Goal: Task Accomplishment & Management: Complete application form

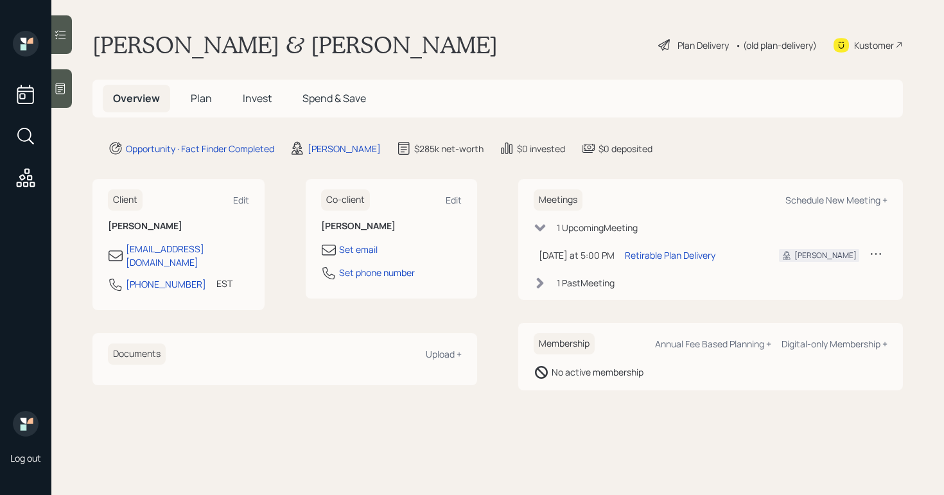
click at [694, 47] on div "Plan Delivery" at bounding box center [703, 45] width 51 height 13
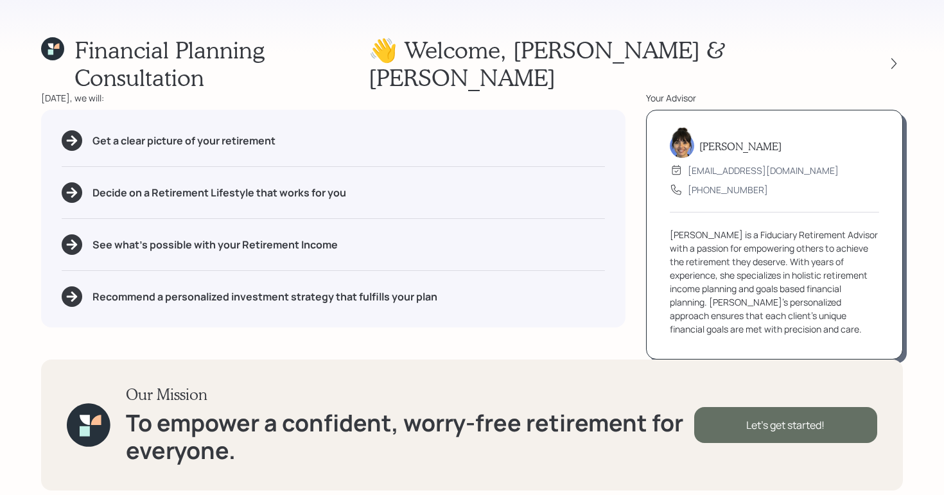
click at [829, 412] on div "Let's get started!" at bounding box center [786, 425] width 183 height 36
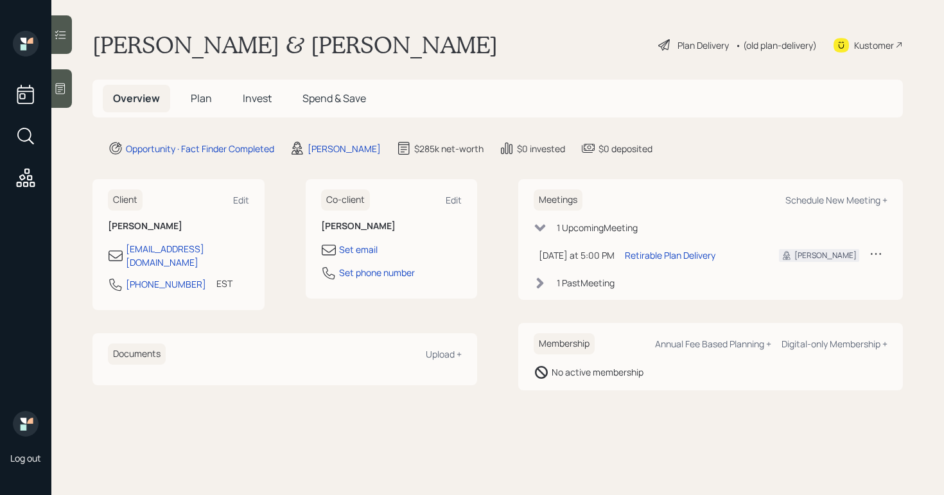
click at [71, 85] on div at bounding box center [61, 88] width 21 height 39
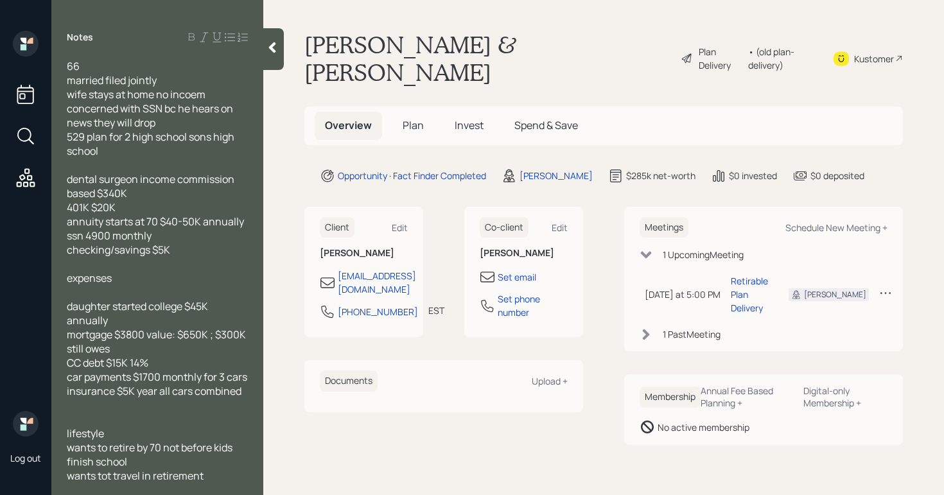
click at [267, 44] on icon at bounding box center [272, 47] width 13 height 13
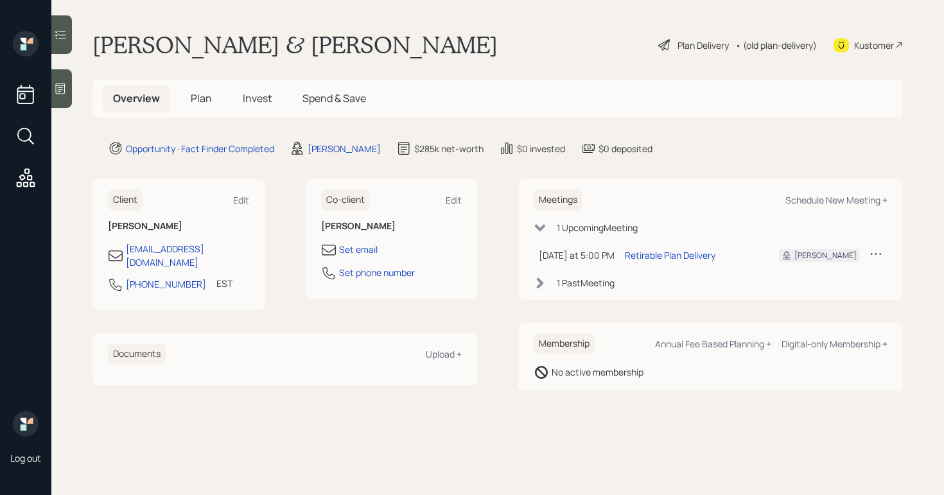
click at [698, 40] on div "Plan Delivery" at bounding box center [703, 45] width 51 height 13
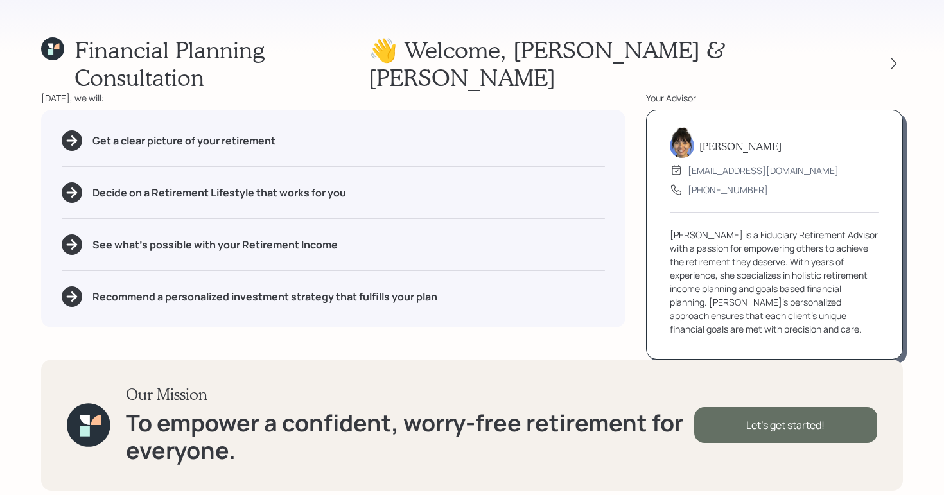
click at [795, 409] on div "Let's get started!" at bounding box center [786, 425] width 183 height 36
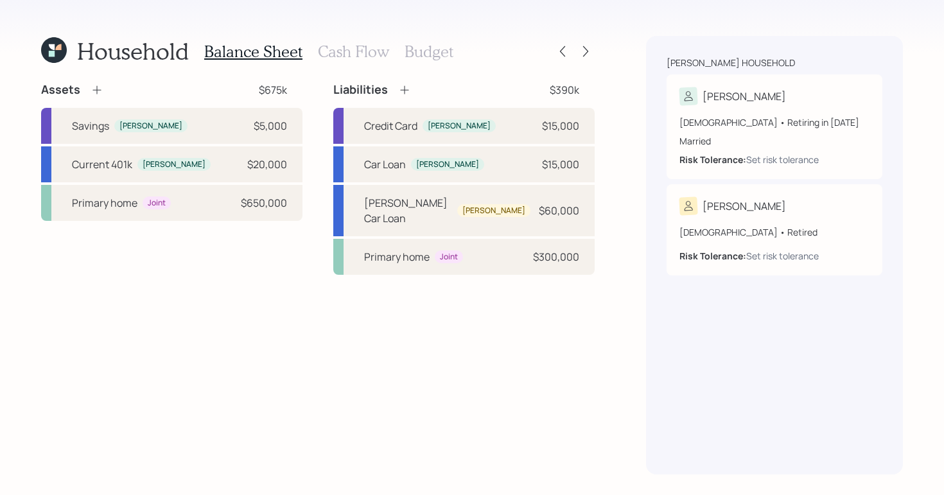
click at [341, 53] on h3 "Cash Flow" at bounding box center [353, 51] width 71 height 19
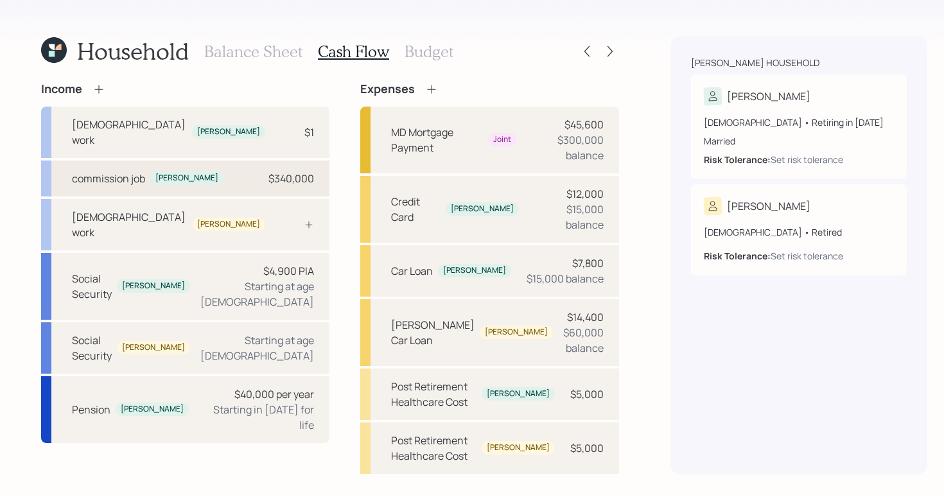
click at [230, 162] on div "commission job Jeffrey $340,000" at bounding box center [185, 179] width 288 height 36
select select "self_employment"
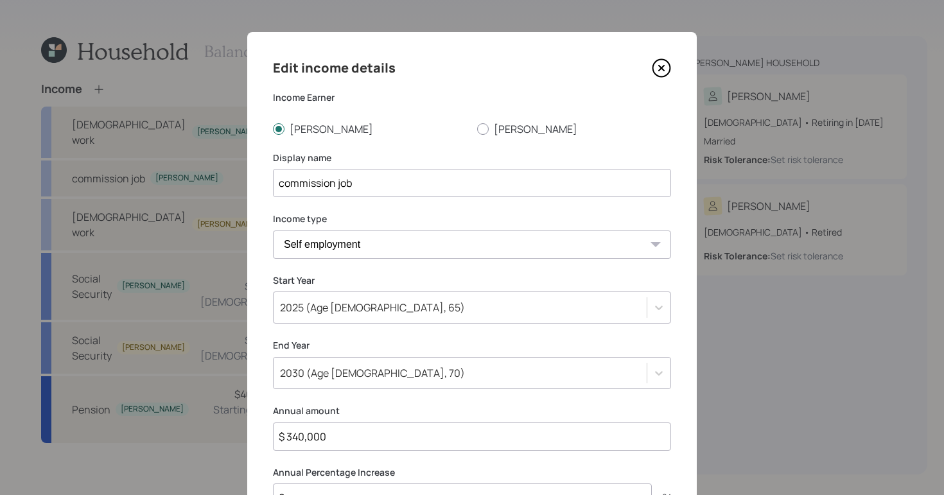
click at [663, 60] on icon at bounding box center [661, 67] width 19 height 19
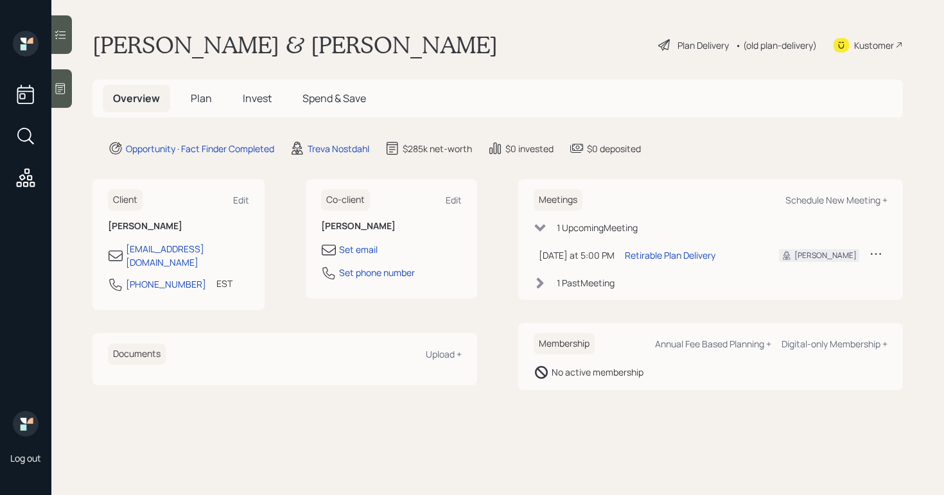
click at [678, 46] on div "Plan Delivery" at bounding box center [703, 45] width 51 height 13
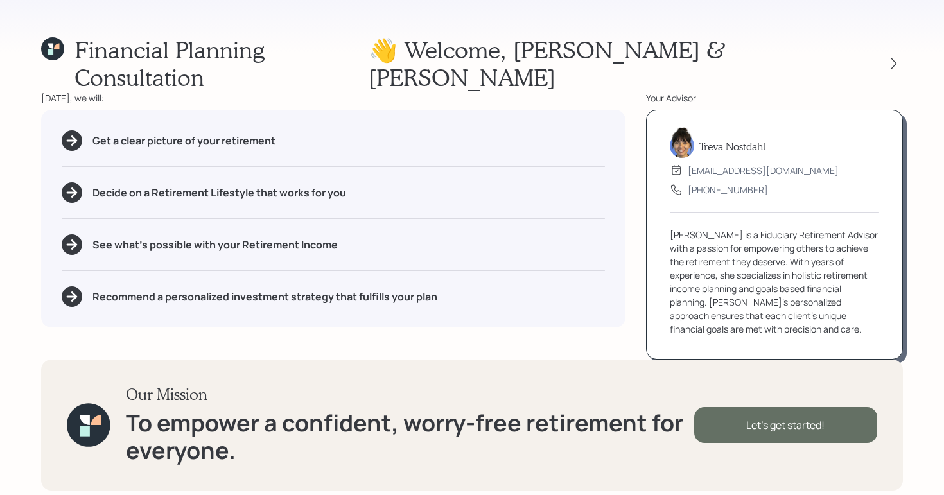
click at [767, 411] on div "Let's get started!" at bounding box center [786, 425] width 183 height 36
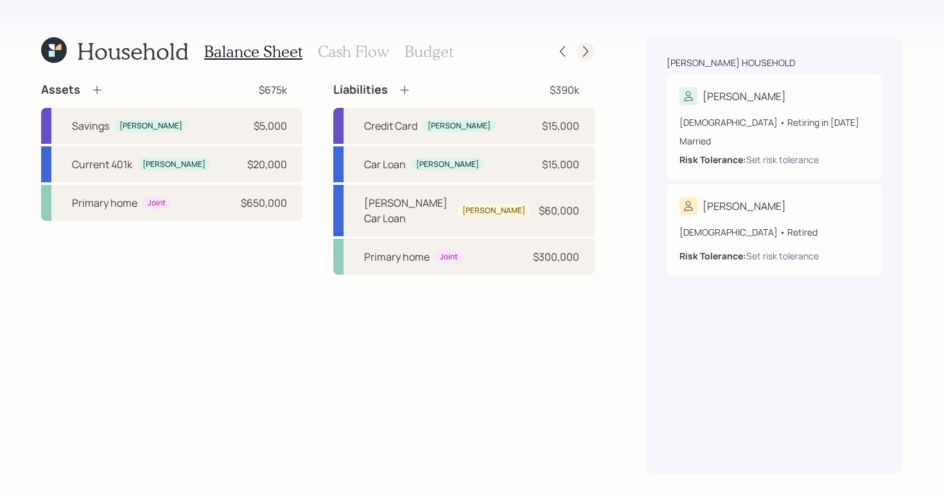
click at [590, 49] on icon at bounding box center [586, 51] width 13 height 13
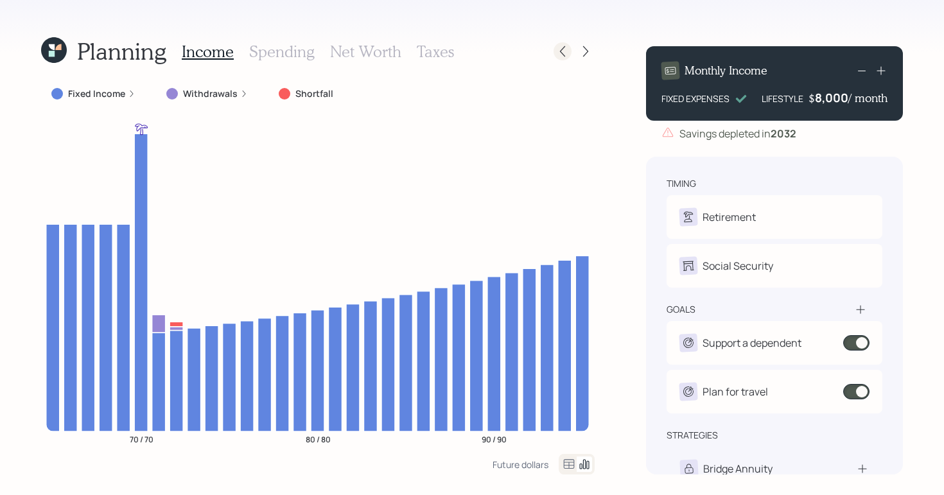
click at [568, 46] on icon at bounding box center [562, 51] width 13 height 13
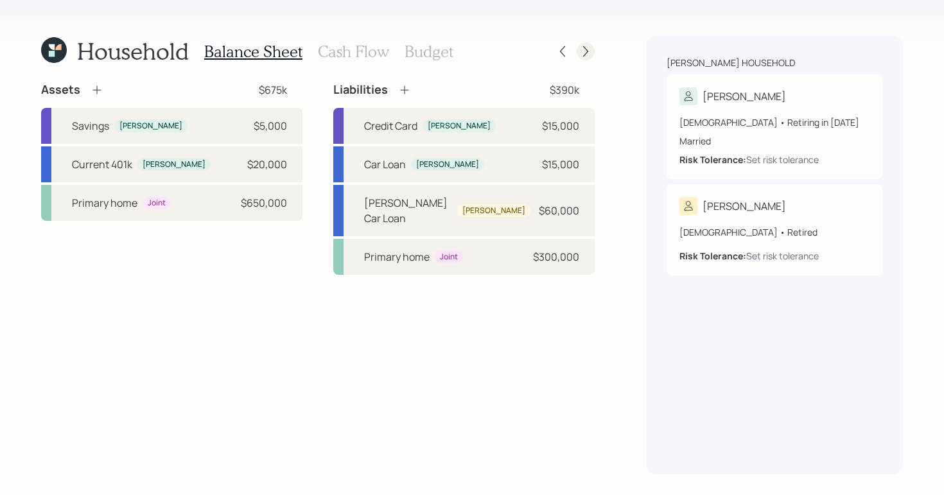
click at [586, 58] on div at bounding box center [586, 51] width 18 height 18
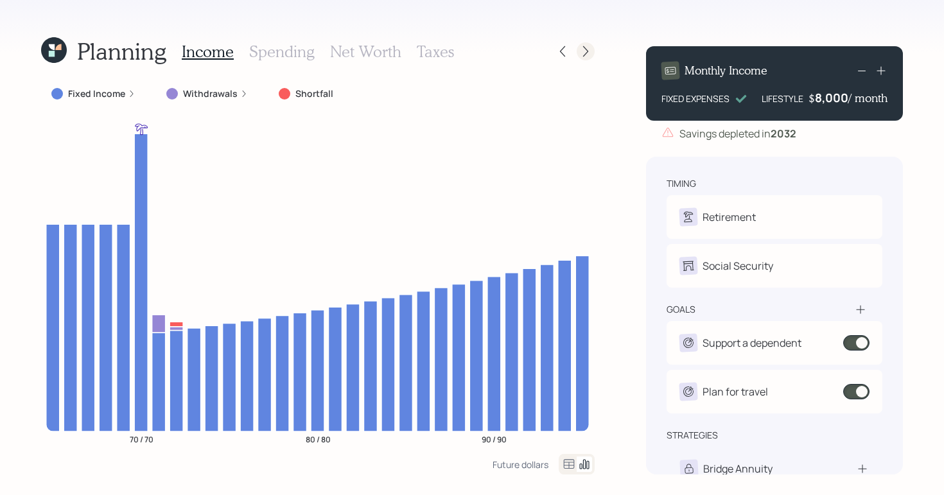
click at [590, 55] on icon at bounding box center [586, 51] width 13 height 13
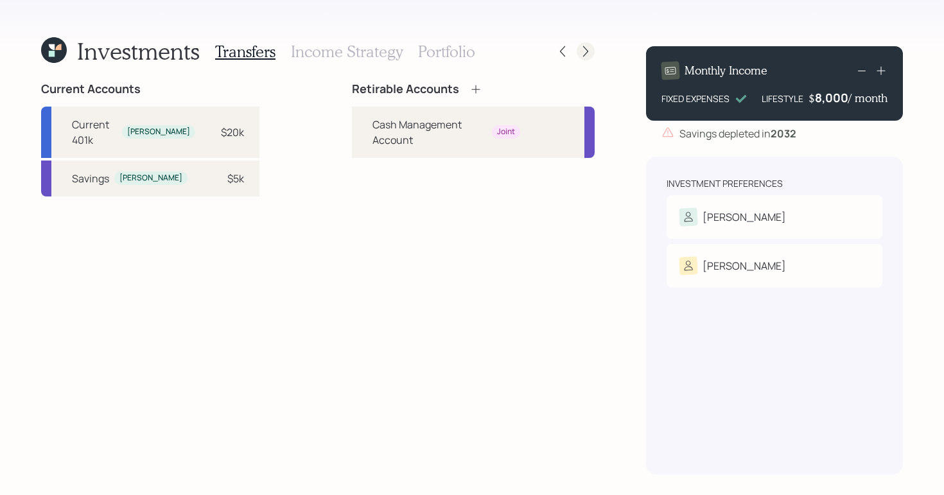
click at [585, 51] on icon at bounding box center [586, 51] width 13 height 13
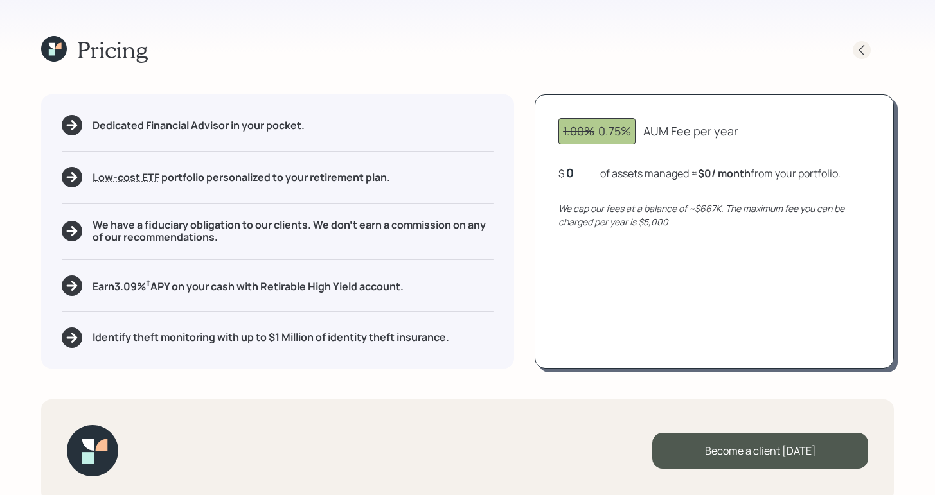
click at [859, 51] on icon at bounding box center [861, 50] width 13 height 13
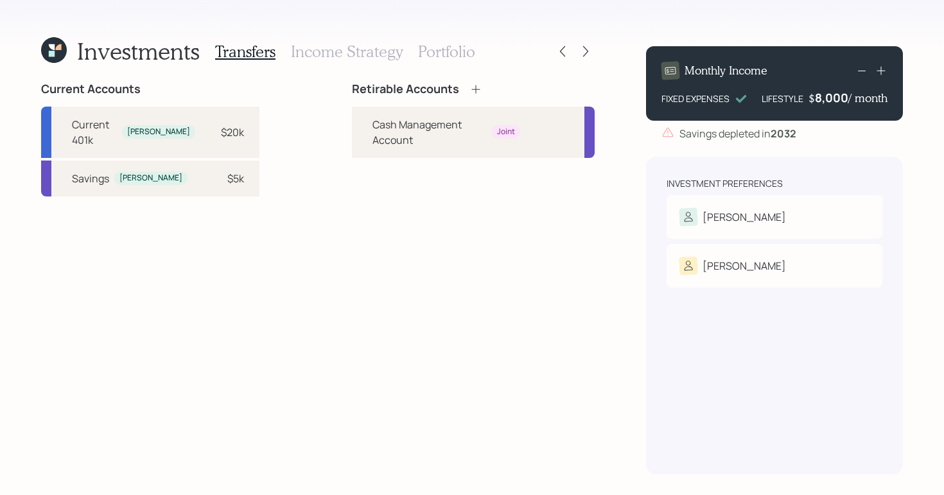
click at [562, 60] on div "Investments Transfers Income Strategy Portfolio" at bounding box center [318, 51] width 554 height 31
click at [559, 53] on icon at bounding box center [562, 51] width 13 height 13
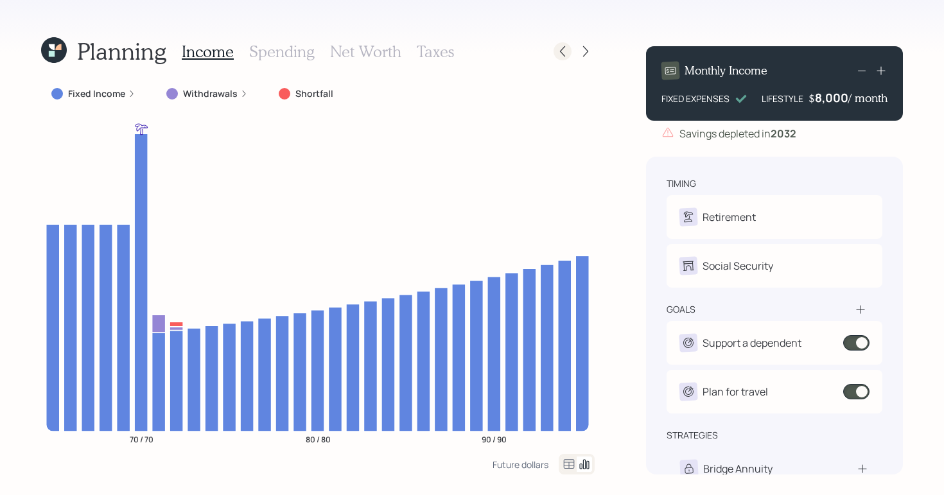
click at [563, 53] on icon at bounding box center [562, 51] width 13 height 13
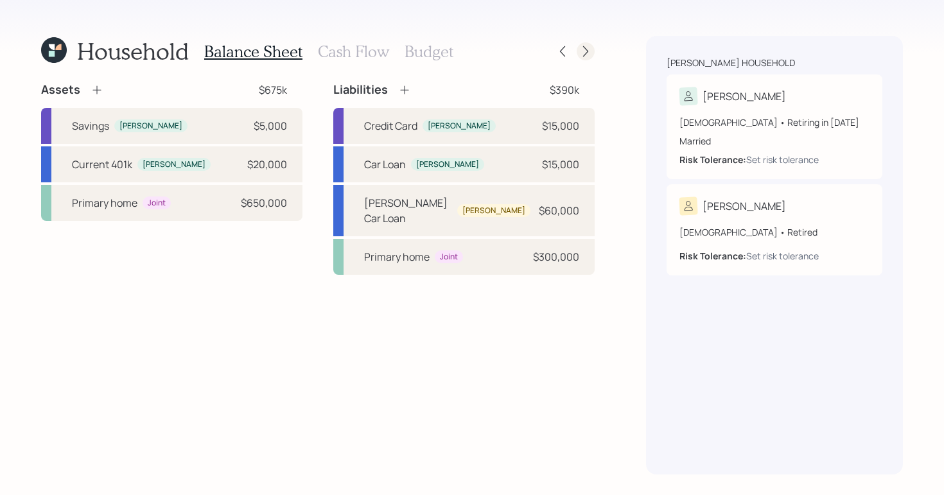
click at [586, 51] on icon at bounding box center [586, 51] width 13 height 13
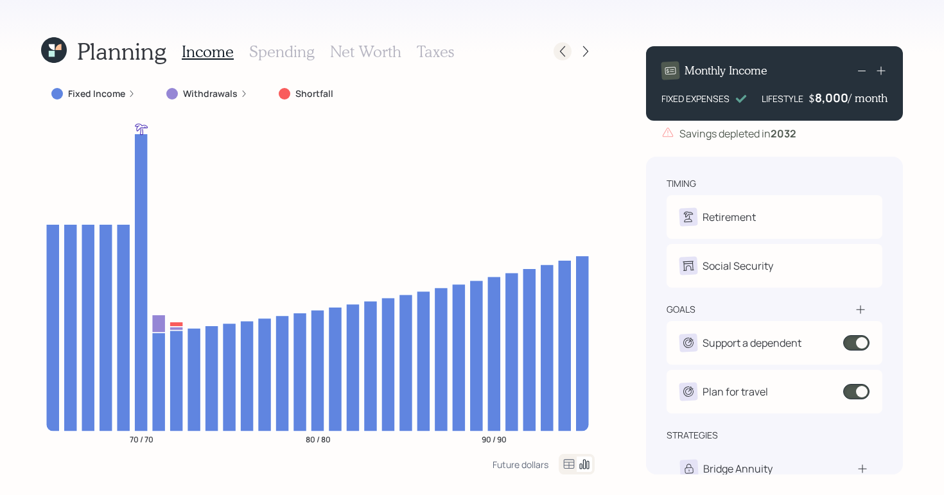
click at [555, 47] on div at bounding box center [563, 51] width 18 height 18
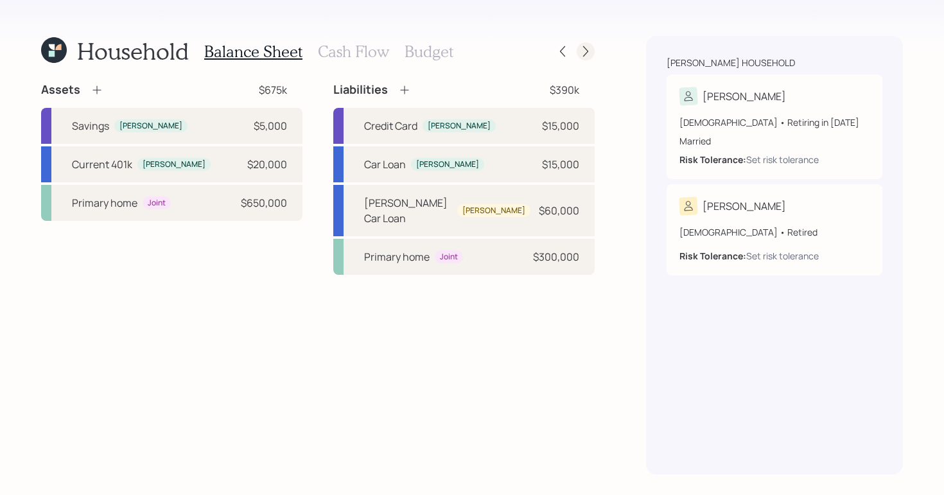
click at [589, 55] on icon at bounding box center [586, 51] width 13 height 13
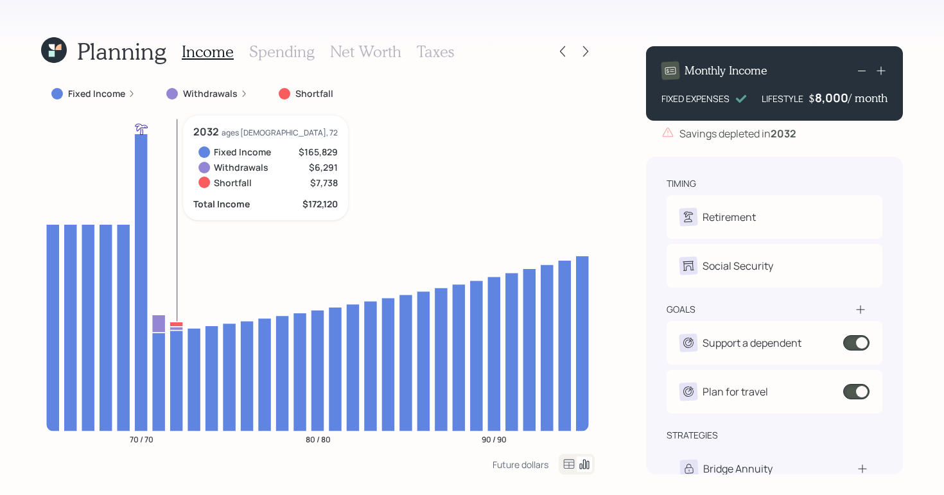
click at [177, 334] on icon at bounding box center [176, 380] width 13 height 101
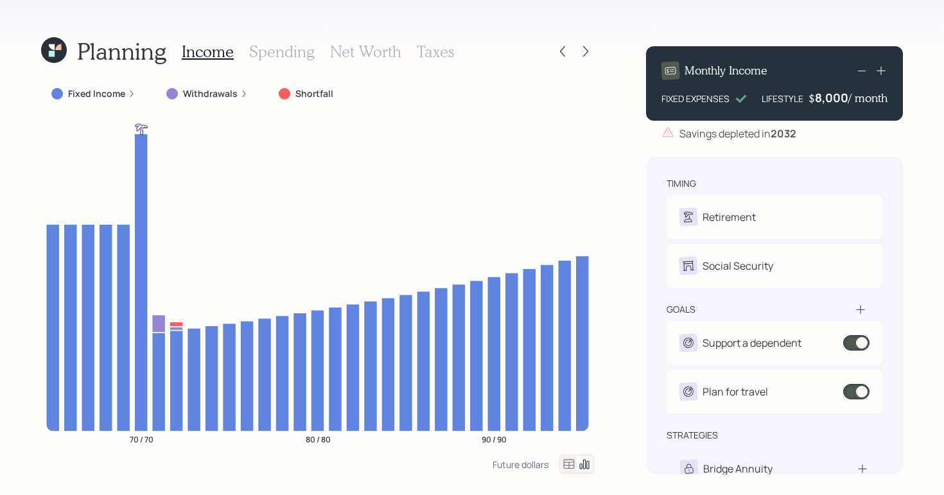
click at [563, 463] on icon at bounding box center [569, 464] width 15 height 15
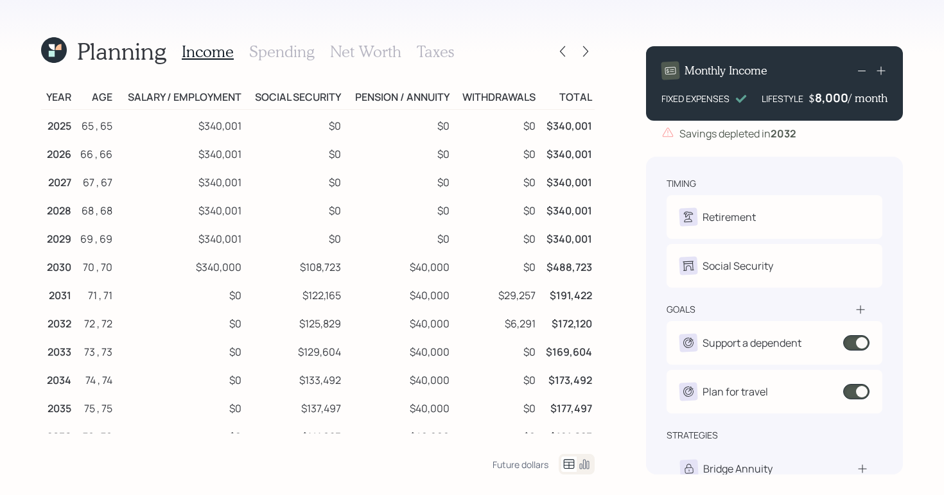
scroll to position [3, 0]
drag, startPoint x: 299, startPoint y: 326, endPoint x: 578, endPoint y: 330, distance: 278.9
click at [578, 330] on tr "2032 72 , 72 $0 $125,829 $40,000 $6,291 $172,120" at bounding box center [318, 321] width 554 height 28
click at [586, 464] on icon at bounding box center [584, 464] width 15 height 15
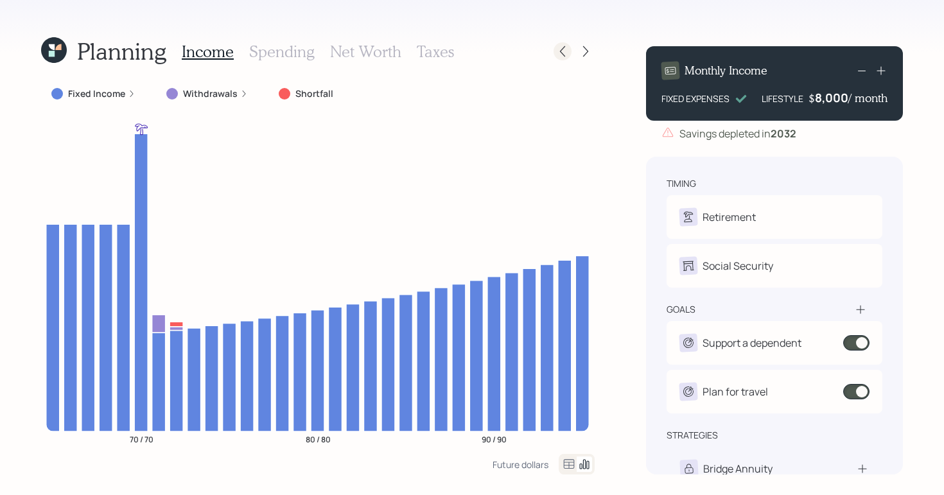
click at [565, 53] on icon at bounding box center [562, 51] width 13 height 13
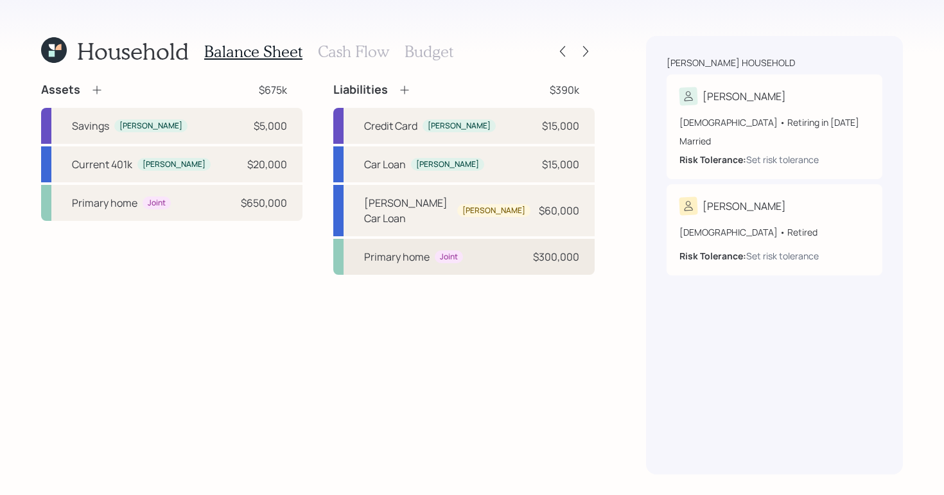
click at [459, 251] on div "Joint" at bounding box center [449, 257] width 28 height 13
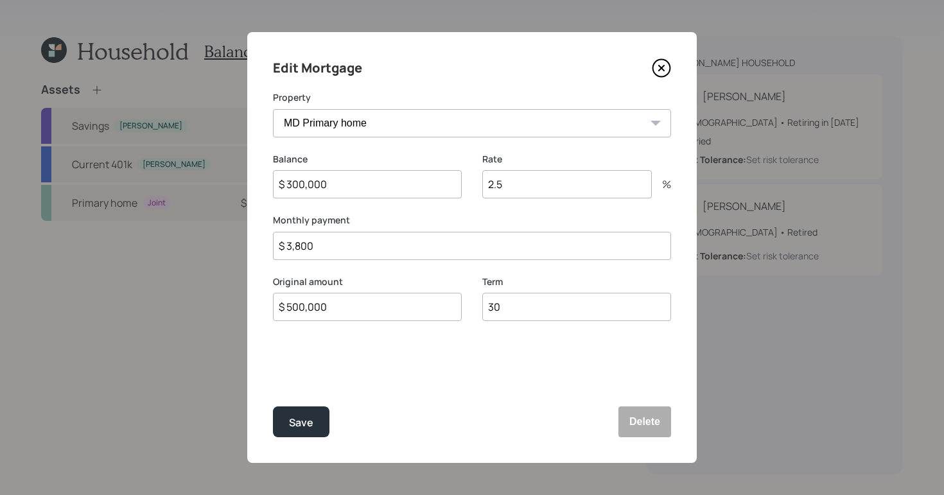
click at [659, 67] on icon at bounding box center [661, 67] width 19 height 19
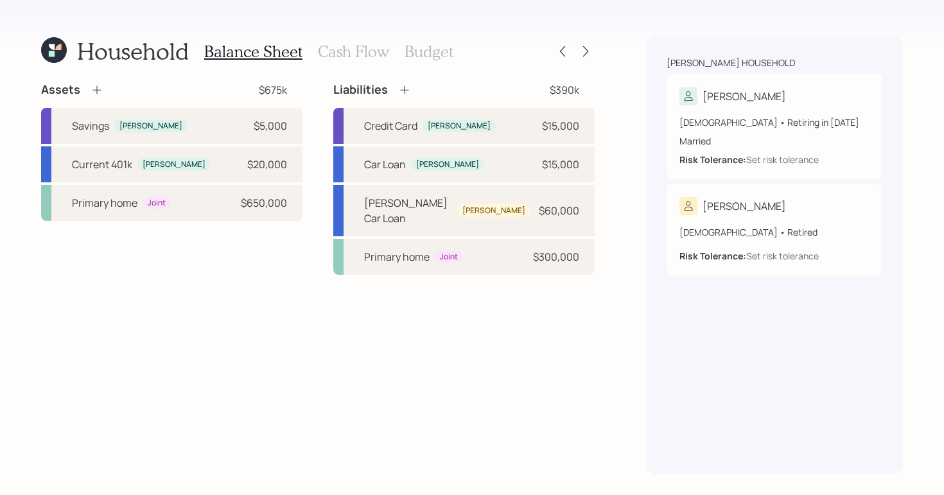
click at [371, 48] on h3 "Cash Flow" at bounding box center [353, 51] width 71 height 19
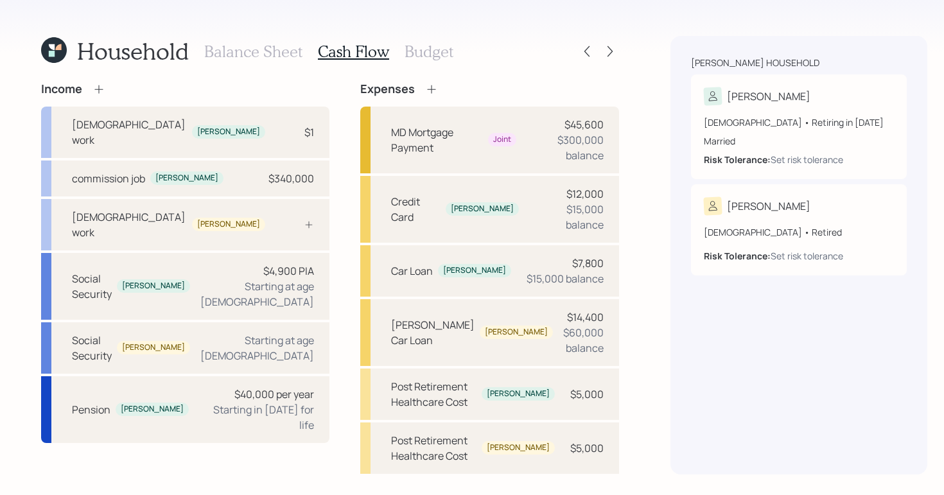
click at [581, 60] on div at bounding box center [598, 51] width 41 height 18
click at [594, 49] on div at bounding box center [598, 51] width 41 height 18
click at [604, 51] on icon at bounding box center [610, 51] width 13 height 13
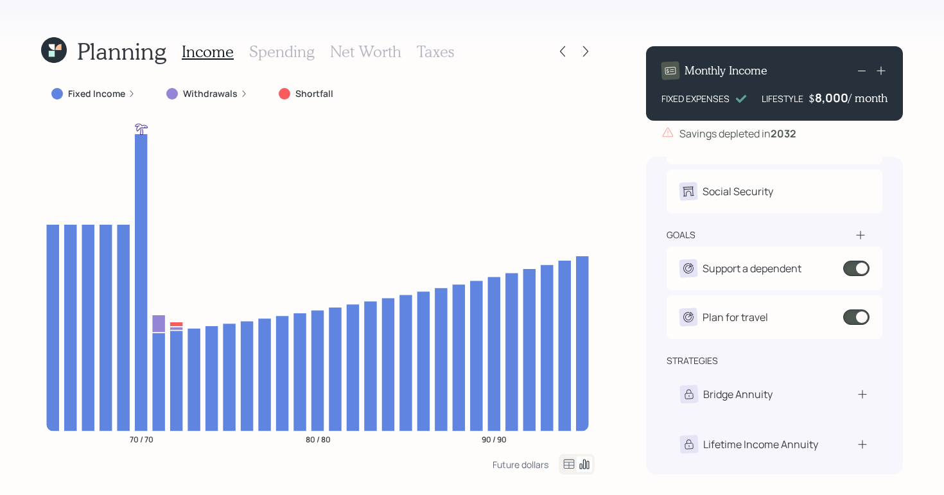
scroll to position [75, 0]
click at [49, 50] on icon at bounding box center [54, 50] width 26 height 26
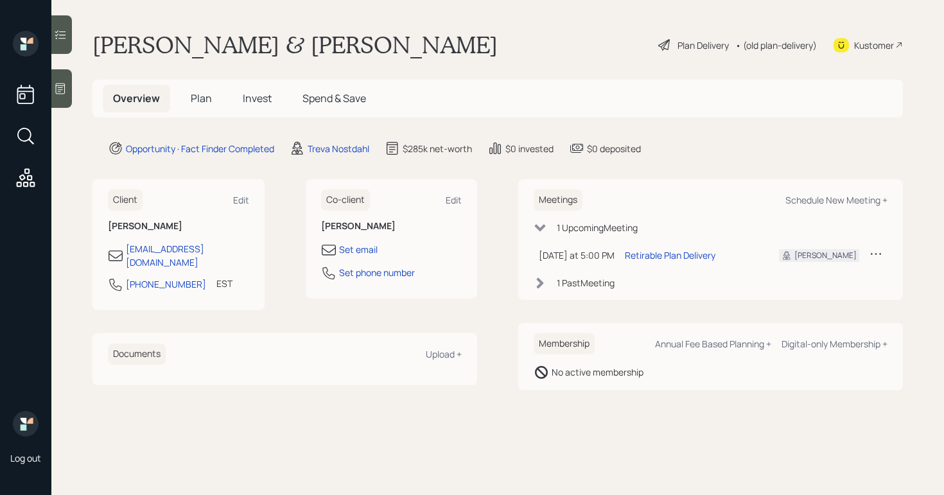
click at [678, 46] on div "Plan Delivery" at bounding box center [703, 45] width 51 height 13
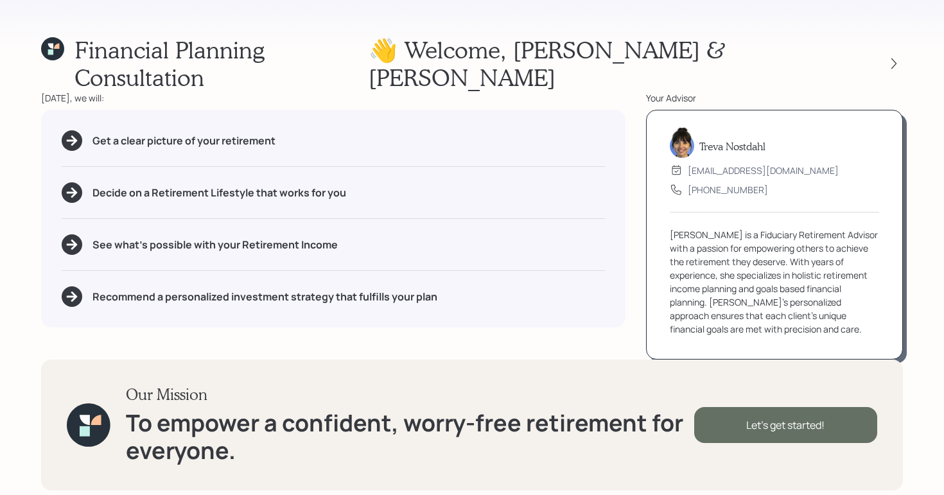
click at [796, 407] on div "Let's get started!" at bounding box center [786, 425] width 183 height 36
